Goal: Task Accomplishment & Management: Use online tool/utility

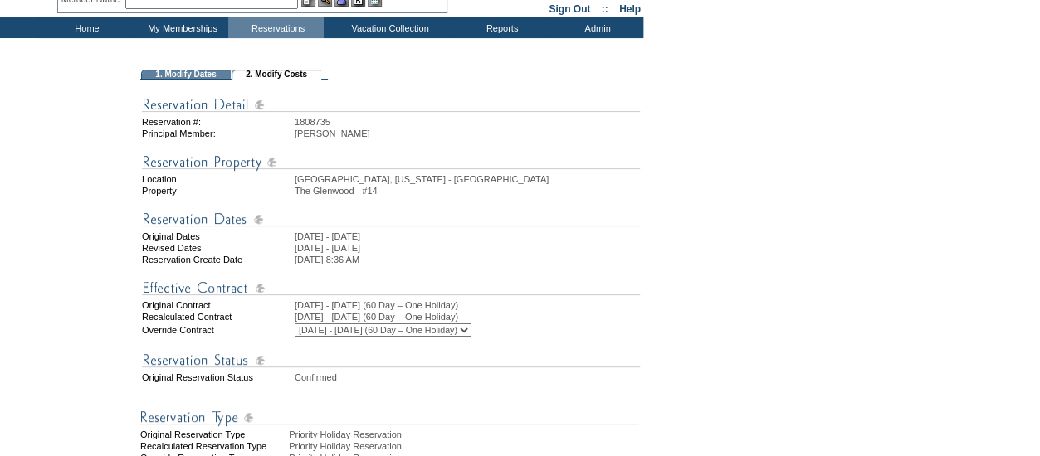
scroll to position [79, 0]
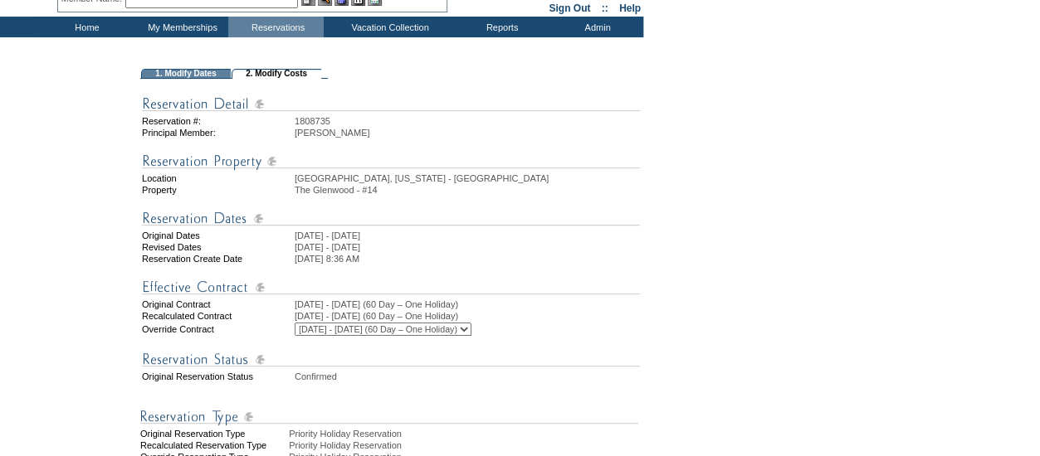
click at [568, 275] on td at bounding box center [391, 271] width 498 height 10
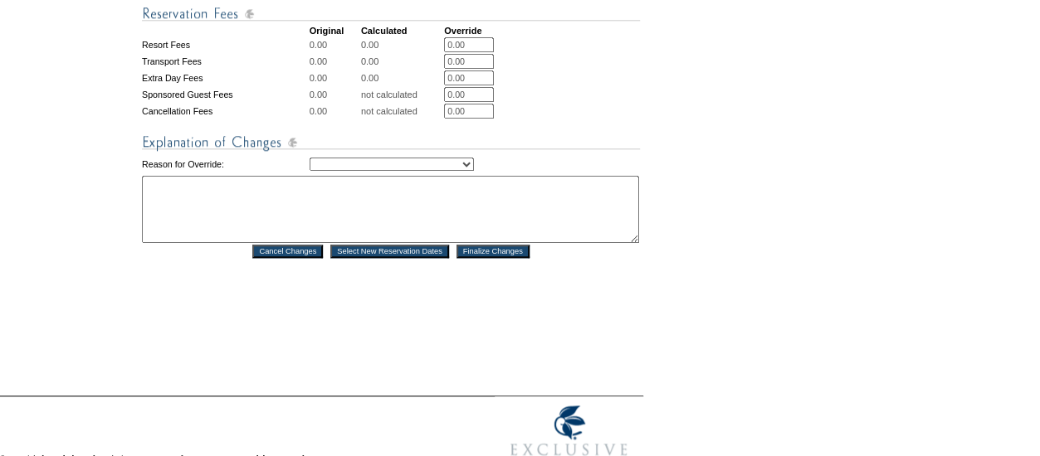
scroll to position [870, 0]
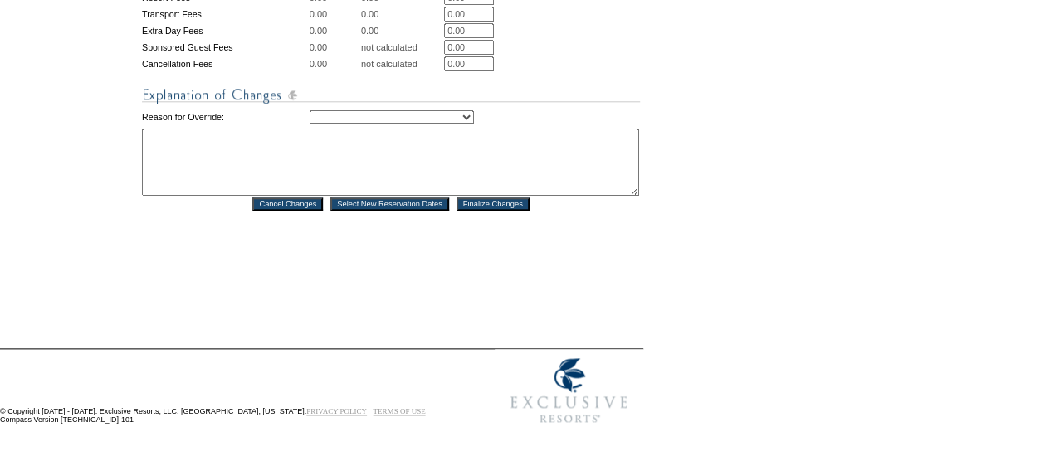
click at [363, 111] on select "Creating Continuous Stay Days Rebooked After Cancellation Editing Occupant Expe…" at bounding box center [392, 116] width 164 height 13
select select "1043"
click at [310, 110] on select "Creating Continuous Stay Days Rebooked After Cancellation Editing Occupant Expe…" at bounding box center [392, 116] width 164 height 13
click at [261, 145] on textarea at bounding box center [390, 162] width 497 height 67
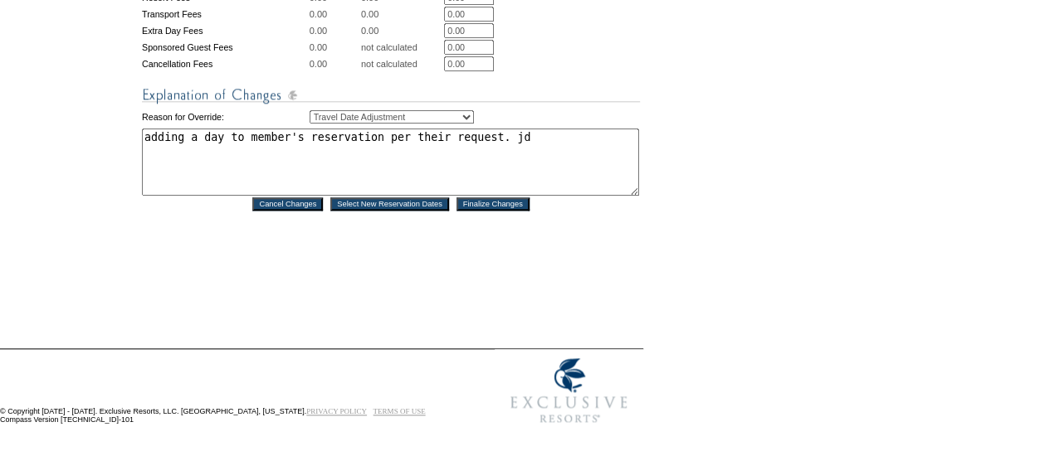
type textarea "adding a day to member's reservation per their request. jd"
click at [505, 202] on input "Finalize Changes" at bounding box center [492, 203] width 73 height 13
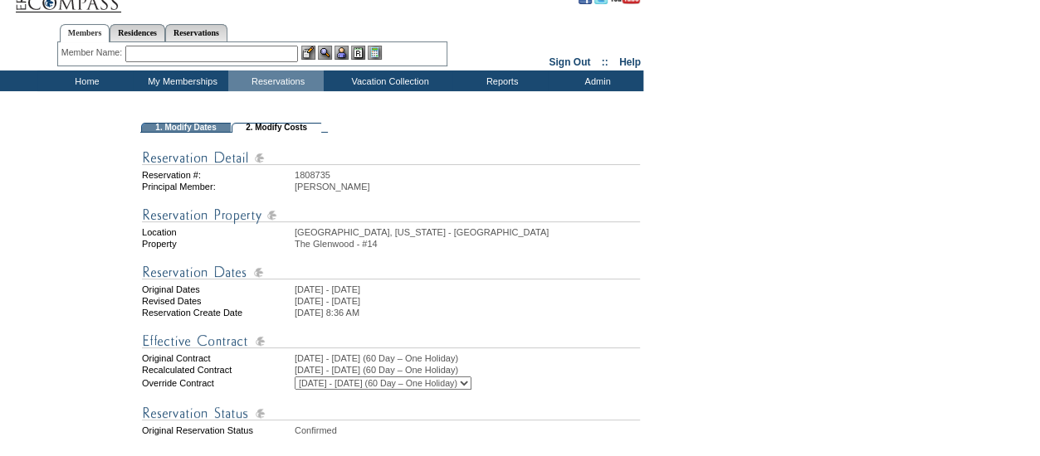
scroll to position [0, 0]
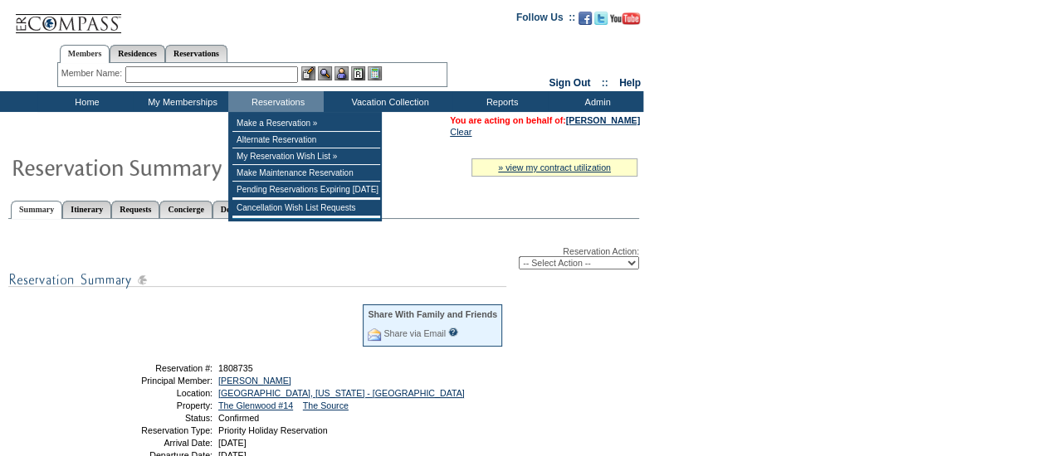
click at [235, 72] on input "text" at bounding box center [211, 74] width 173 height 17
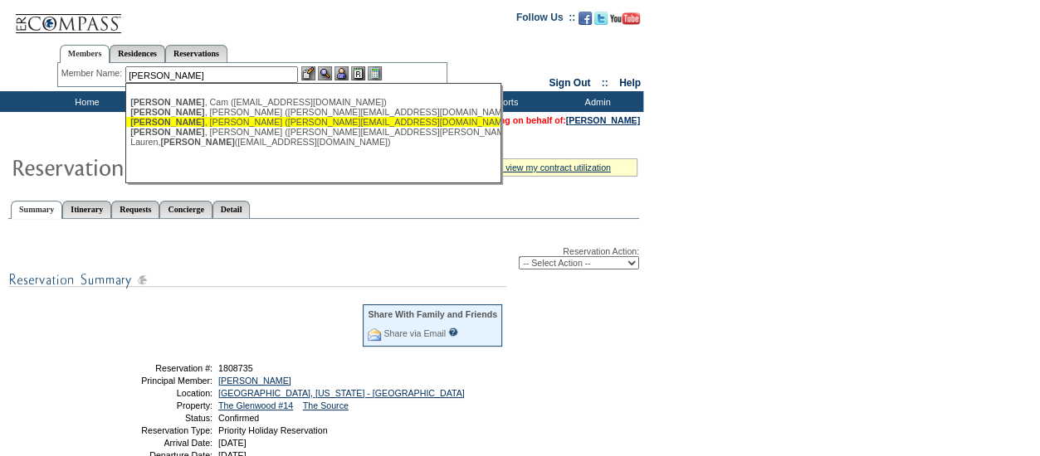
click at [197, 125] on div "[PERSON_NAME] ([PERSON_NAME][EMAIL_ADDRESS][DOMAIN_NAME])" at bounding box center [312, 122] width 365 height 10
type input "[PERSON_NAME] ([PERSON_NAME][EMAIL_ADDRESS][DOMAIN_NAME])"
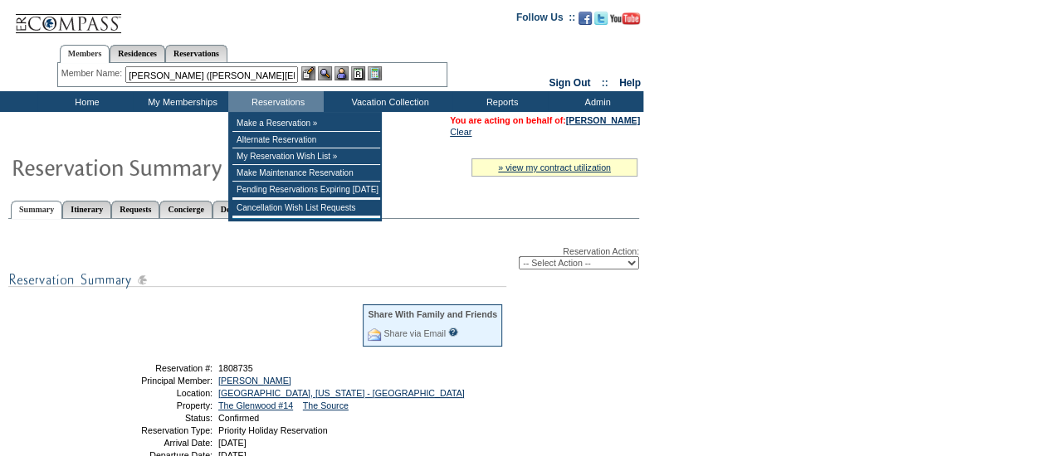
click at [344, 61] on div "Members Residences Reservations" at bounding box center [252, 50] width 390 height 27
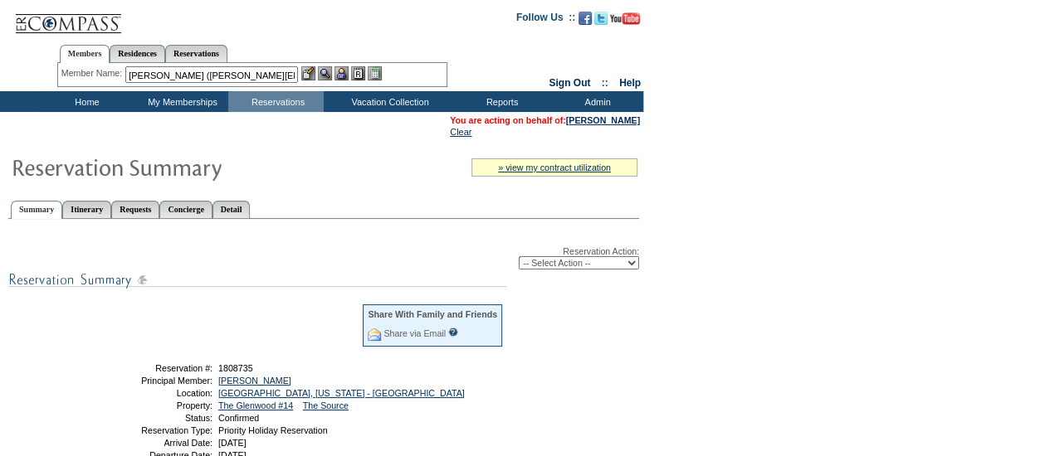
click at [344, 67] on img at bounding box center [341, 73] width 14 height 14
click at [331, 72] on img at bounding box center [325, 73] width 14 height 14
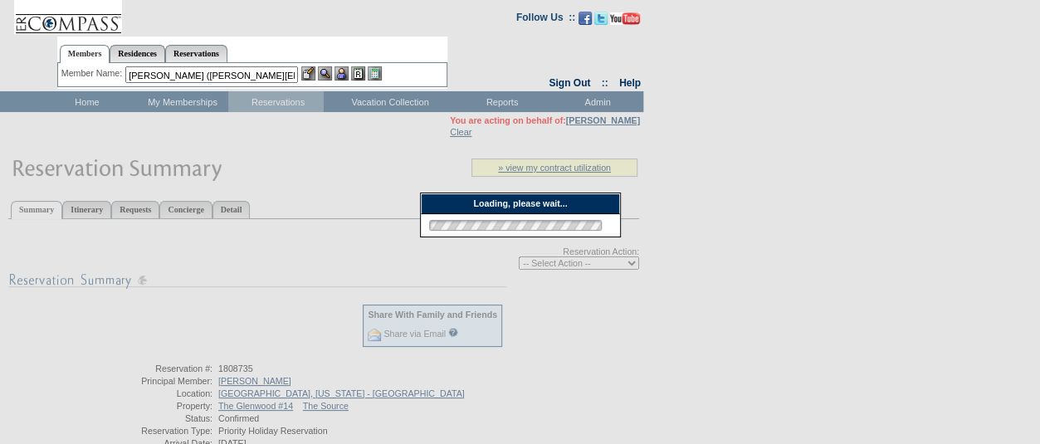
scroll to position [281, 0]
